Goal: Book appointment/travel/reservation

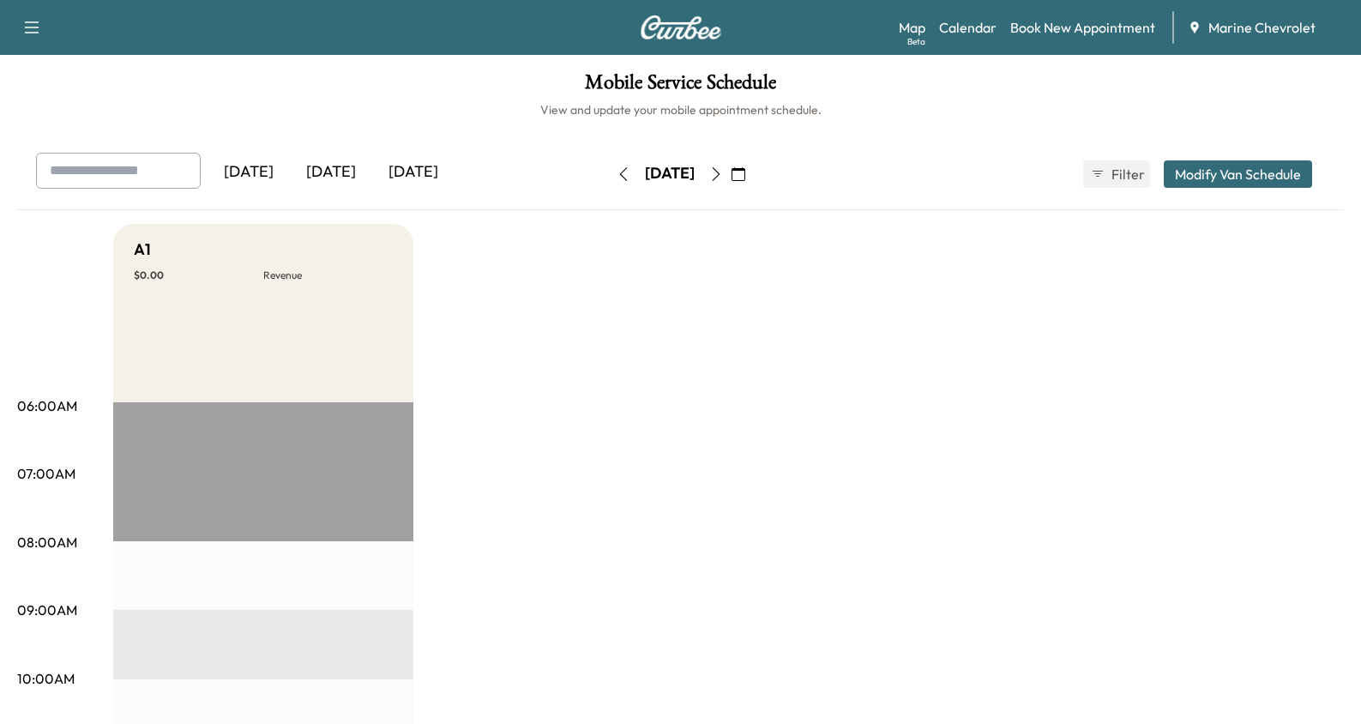
click at [745, 172] on icon "button" at bounding box center [738, 174] width 14 height 14
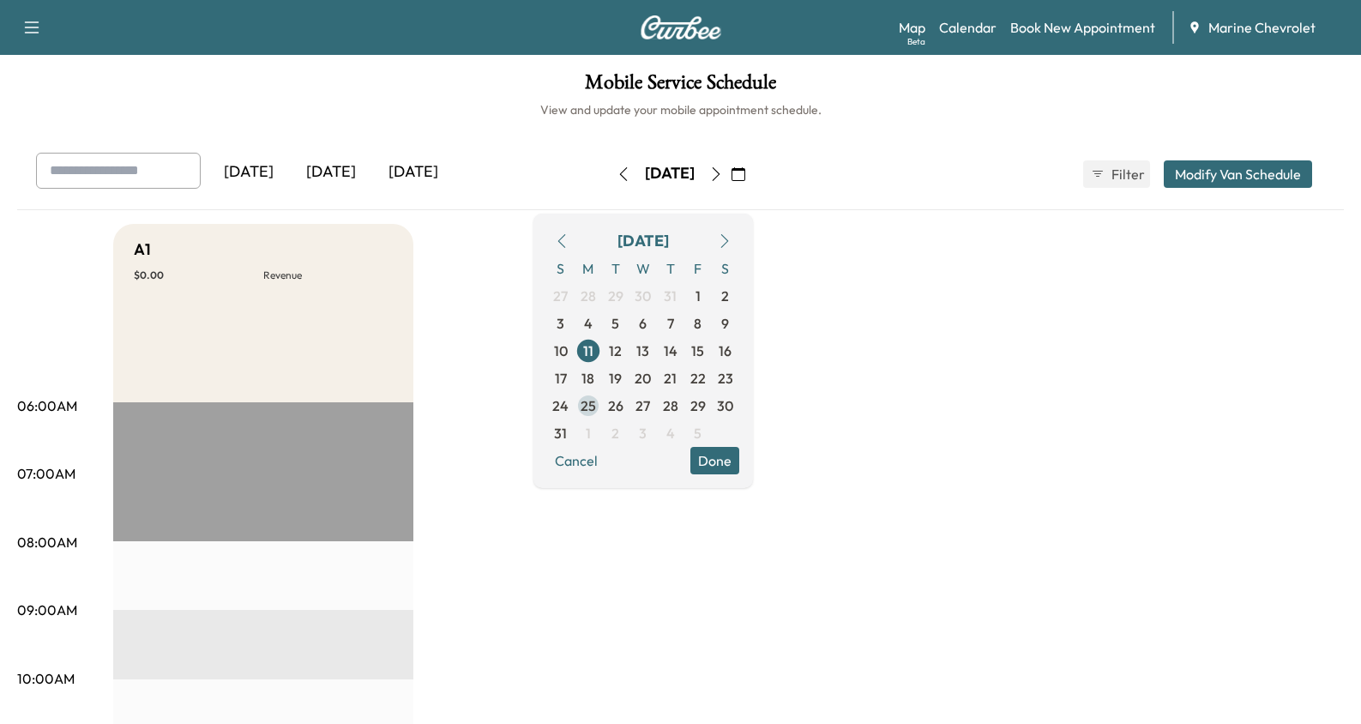
click at [596, 404] on span "25" at bounding box center [587, 405] width 15 height 21
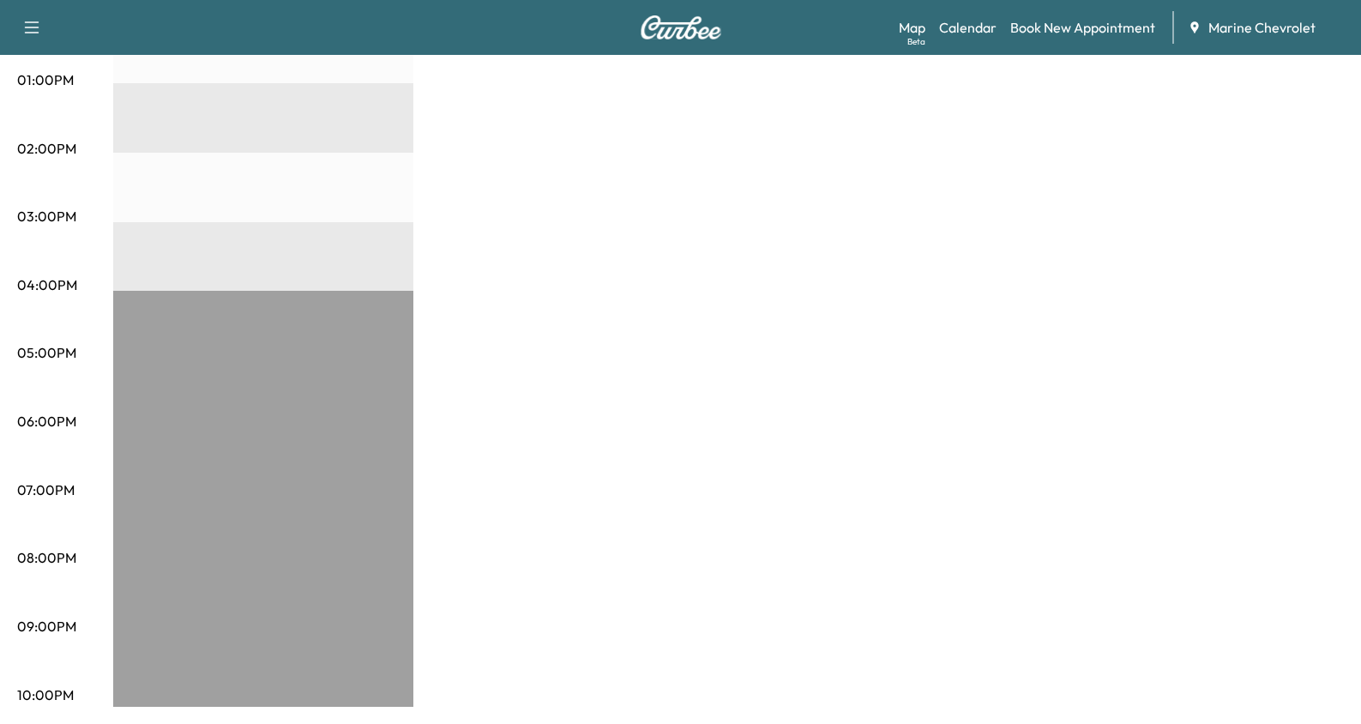
click at [626, 411] on div "A1 $ 0.00 Revenue EST Start" at bounding box center [728, 63] width 1230 height 1286
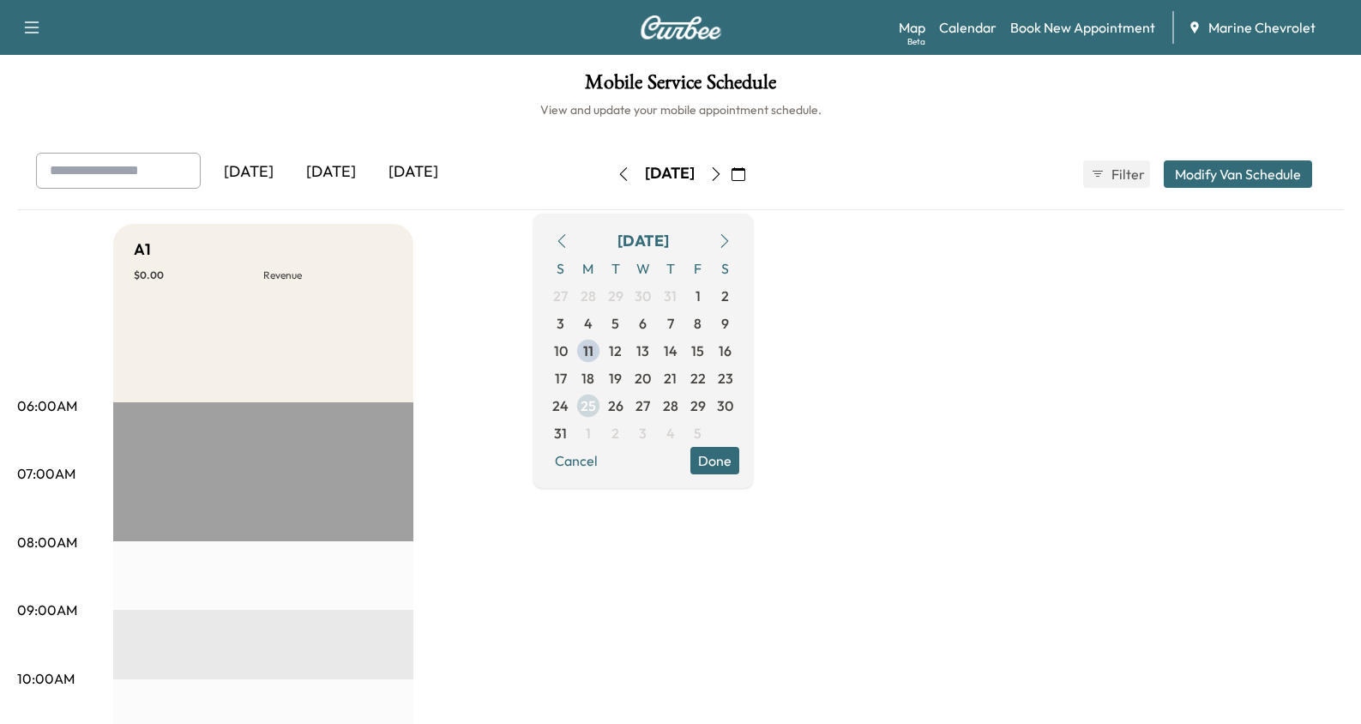
click at [596, 404] on span "25" at bounding box center [587, 405] width 15 height 21
click at [594, 373] on span "18" at bounding box center [587, 378] width 13 height 21
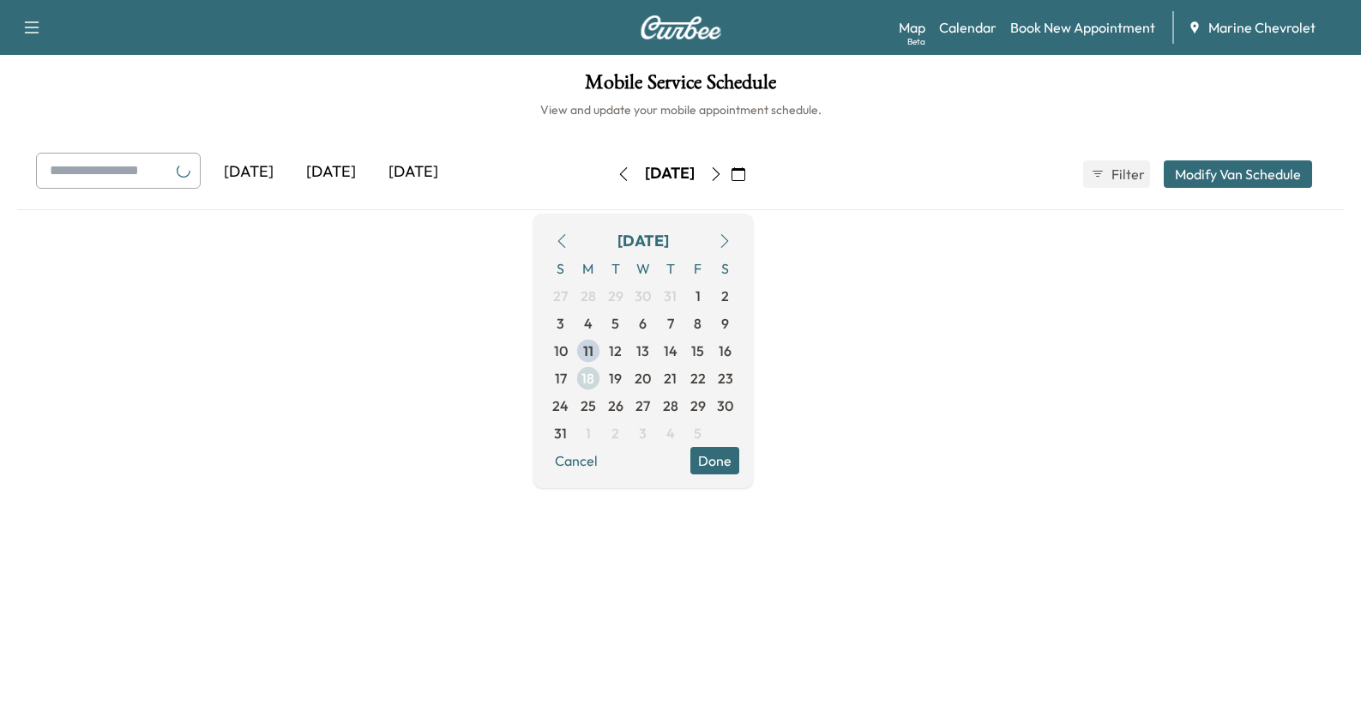
click at [602, 372] on span "18" at bounding box center [587, 377] width 27 height 27
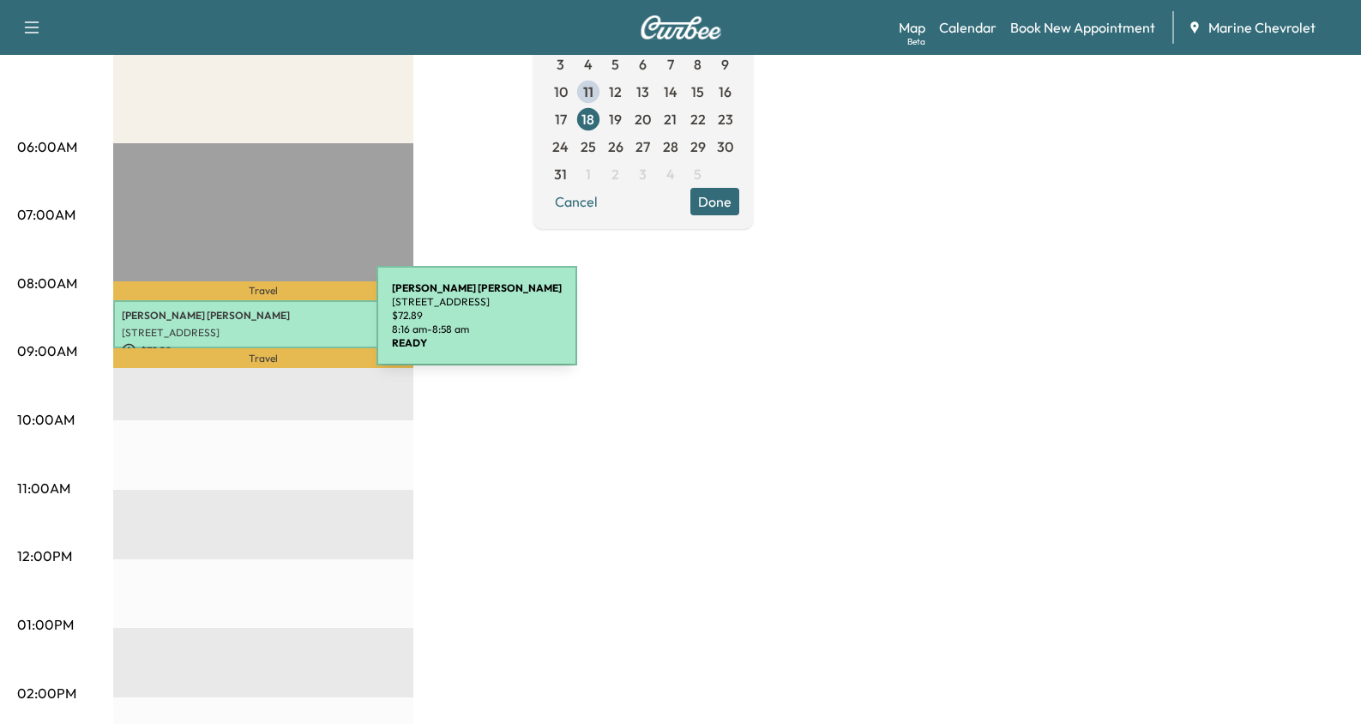
click at [248, 326] on div "[PERSON_NAME] [STREET_ADDRESS] $ 72.89 8:16 am - 8:58 am" at bounding box center [263, 324] width 300 height 49
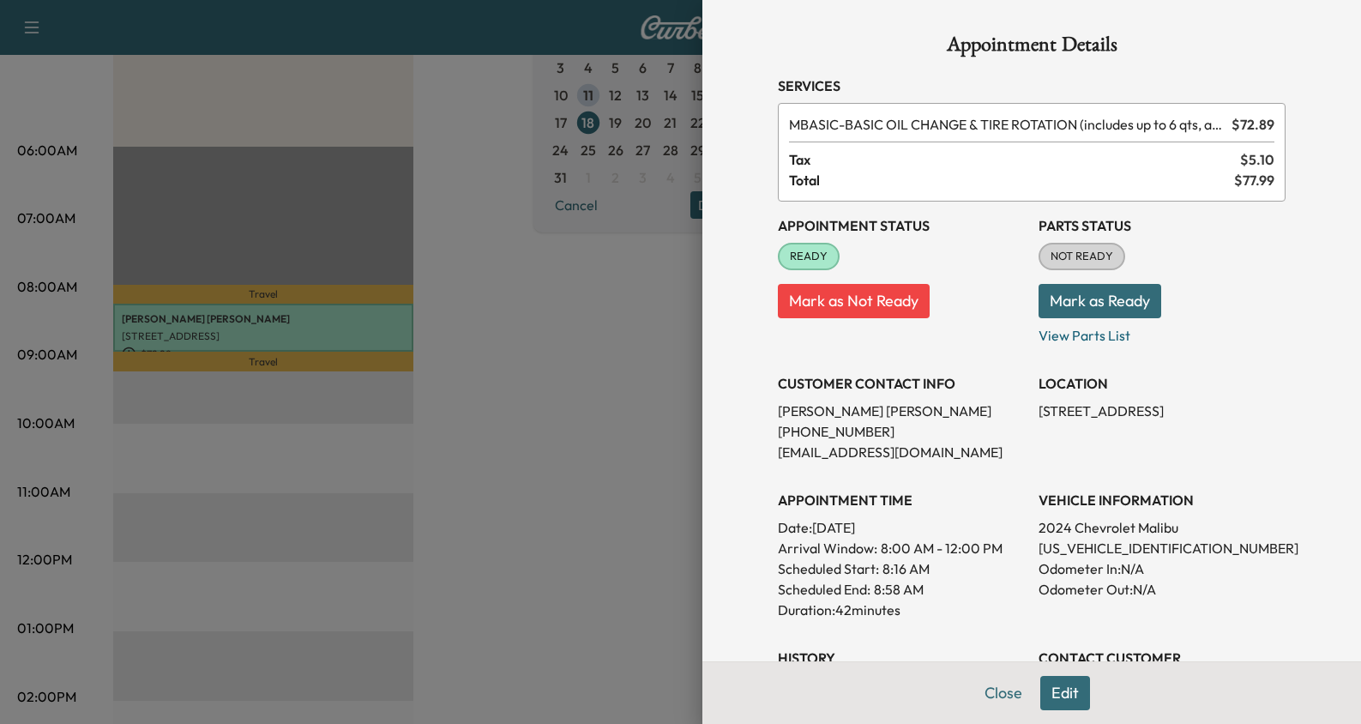
click at [510, 407] on div at bounding box center [680, 362] width 1361 height 724
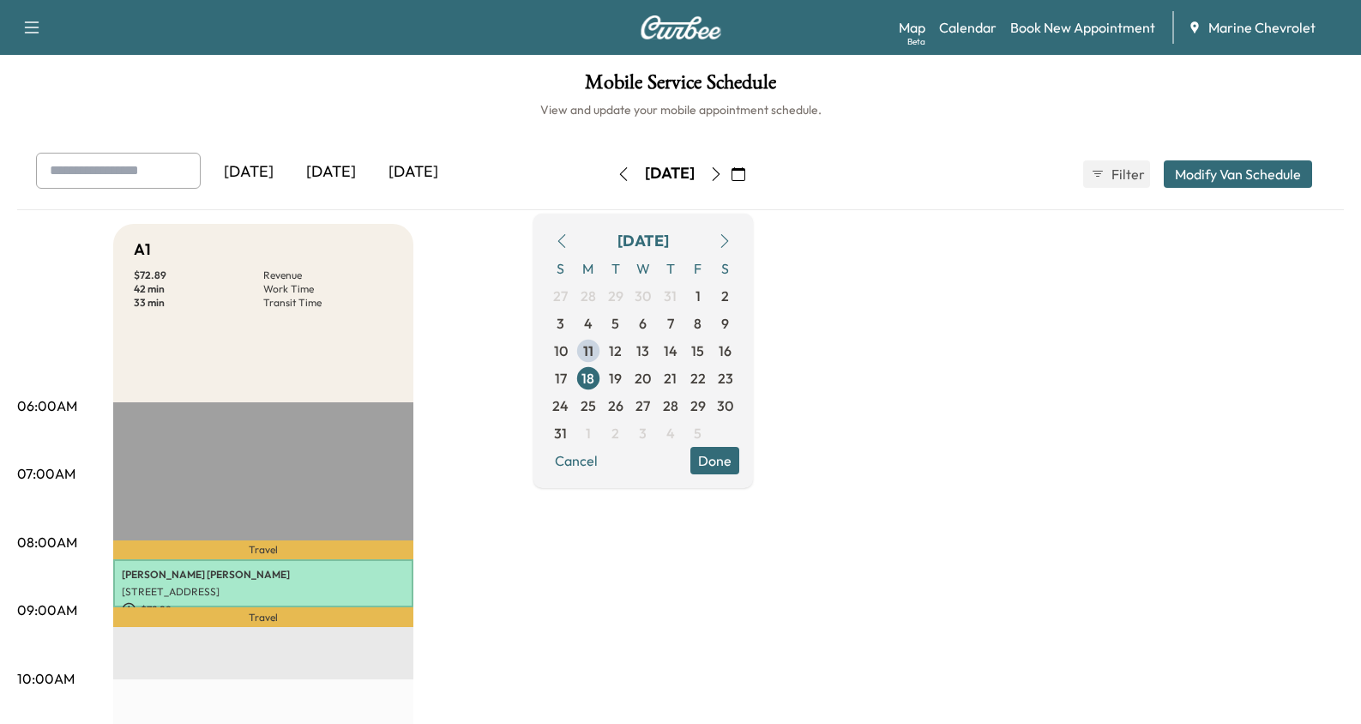
click at [703, 39] on div "Support Log Out Map Beta Calendar Book New Appointment Marine Chevrolet" at bounding box center [680, 27] width 1361 height 55
drag, startPoint x: 703, startPoint y: 39, endPoint x: 676, endPoint y: 27, distance: 29.5
click at [702, 39] on div "Support Log Out Map Beta Calendar Book New Appointment Marine Chevrolet" at bounding box center [680, 27] width 1361 height 55
click at [676, 26] on img at bounding box center [681, 27] width 82 height 24
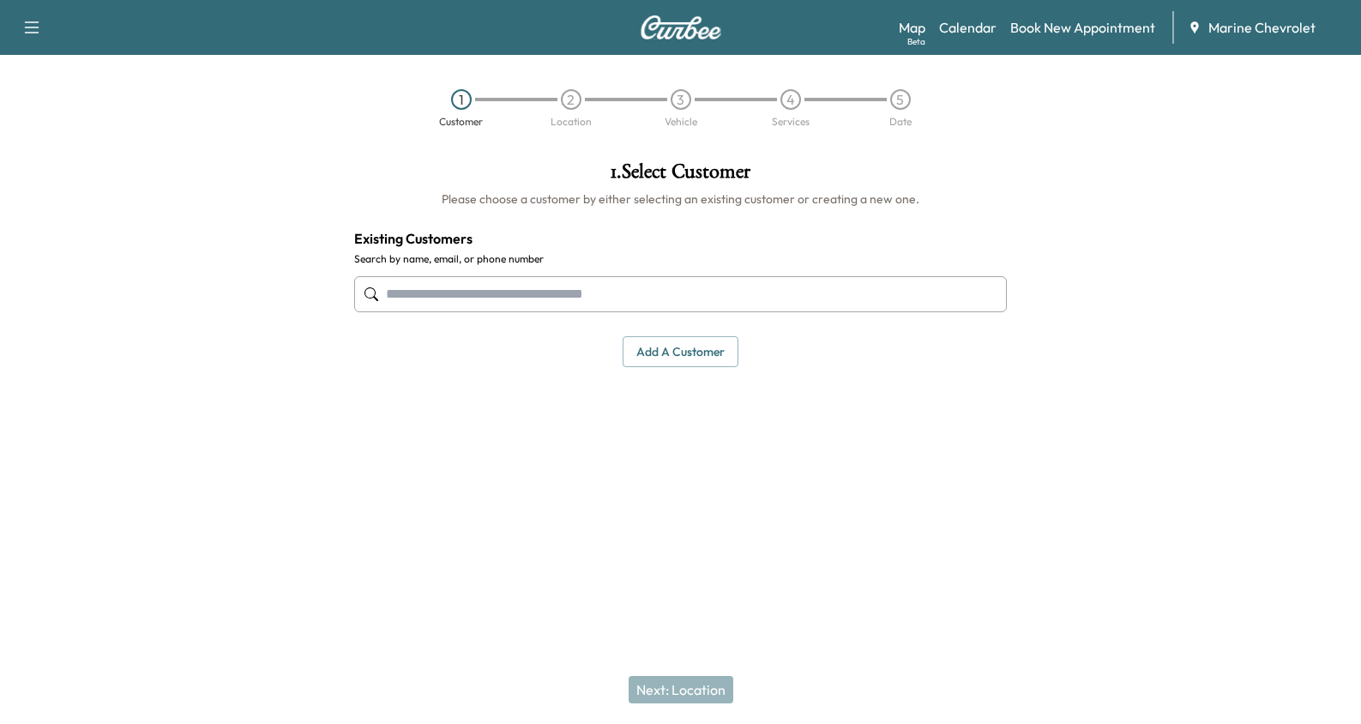
click at [676, 26] on img at bounding box center [681, 27] width 82 height 24
drag, startPoint x: 240, startPoint y: 169, endPoint x: 325, endPoint y: 117, distance: 99.7
click at [243, 167] on div at bounding box center [170, 328] width 340 height 362
